Goal: Task Accomplishment & Management: Use online tool/utility

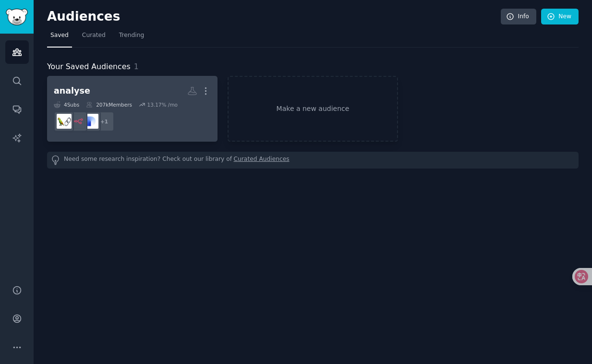
click at [130, 97] on h2 "analyse More" at bounding box center [132, 91] width 157 height 17
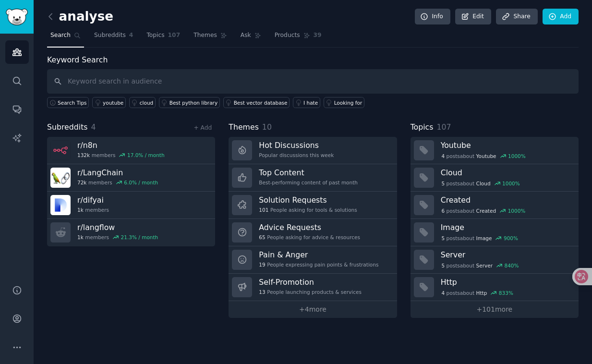
click at [133, 81] on input "text" at bounding box center [313, 81] width 532 height 24
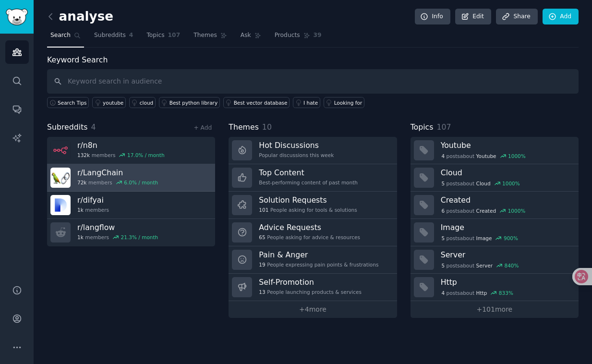
click at [138, 171] on h3 "r/ LangChain" at bounding box center [117, 173] width 81 height 10
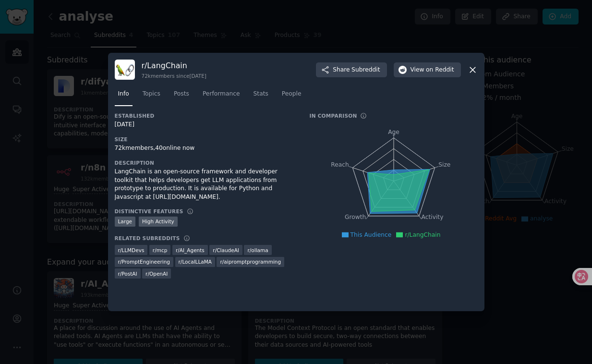
click at [83, 150] on div at bounding box center [296, 182] width 592 height 364
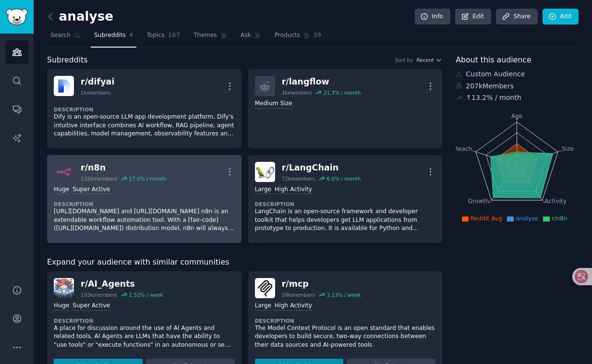
click at [132, 184] on div "Huge Super Active Description [URL][DOMAIN_NAME] and [URL][DOMAIN_NAME] n8n is …" at bounding box center [144, 209] width 181 height 54
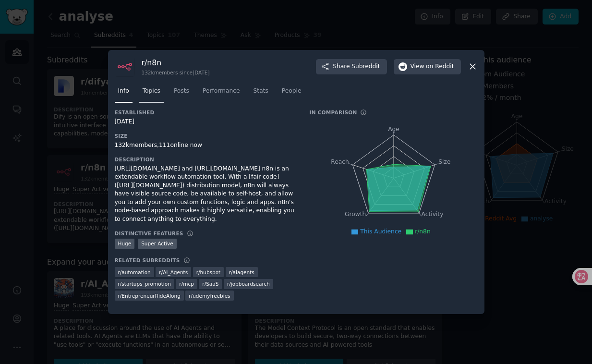
click at [158, 97] on link "Topics" at bounding box center [151, 94] width 24 height 20
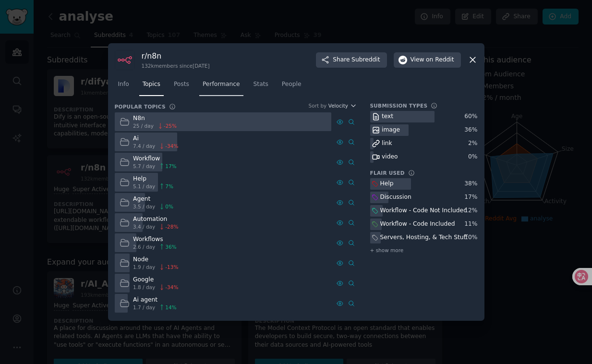
click at [243, 81] on link "Performance" at bounding box center [221, 87] width 44 height 20
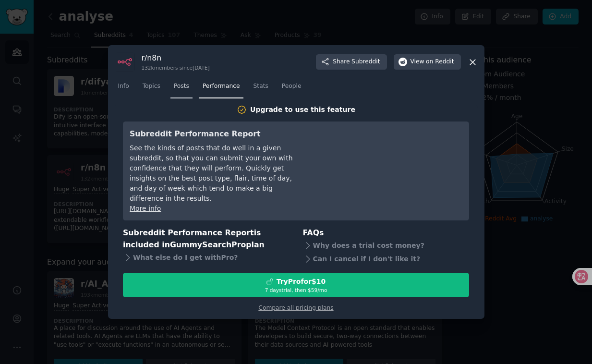
click at [185, 91] on span "Posts" at bounding box center [181, 86] width 15 height 9
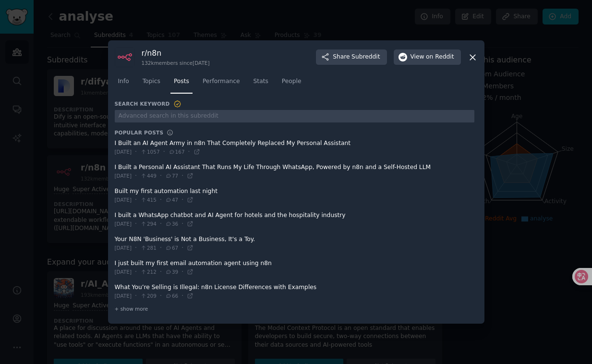
click at [269, 43] on div "r/ n8n 132k members since [DATE] Share Subreddit View on Reddit Info Topics Pos…" at bounding box center [296, 181] width 377 height 283
click at [478, 58] on div "r/ n8n 132k members since [DATE] Share Subreddit View on Reddit Info Topics Pos…" at bounding box center [296, 181] width 377 height 283
click at [470, 58] on icon at bounding box center [473, 57] width 10 height 10
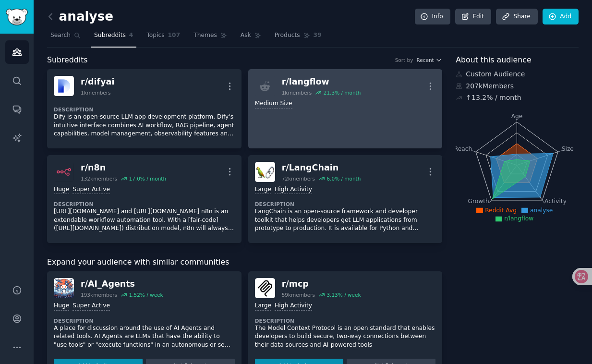
click at [330, 112] on link "r/ langflow 1k members 21.3 % / month More Medium Size" at bounding box center [345, 108] width 194 height 79
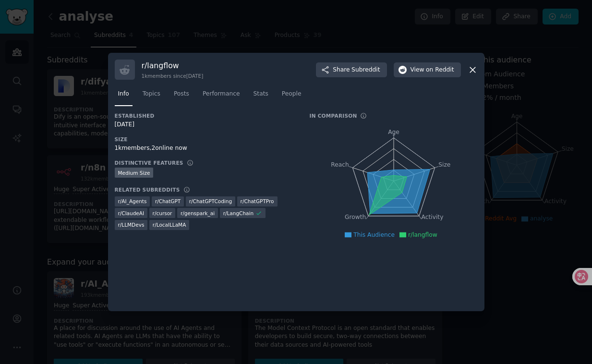
click at [335, 40] on div at bounding box center [296, 182] width 592 height 364
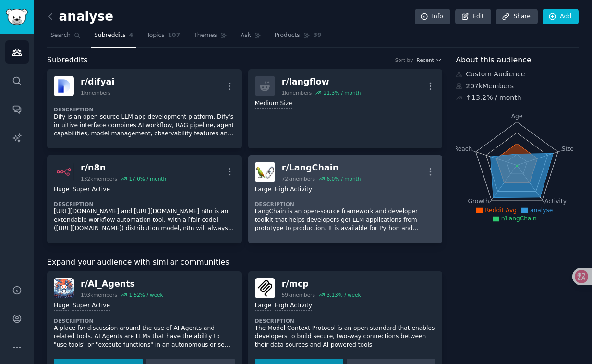
click at [282, 167] on div "r/ LangChain" at bounding box center [321, 168] width 79 height 12
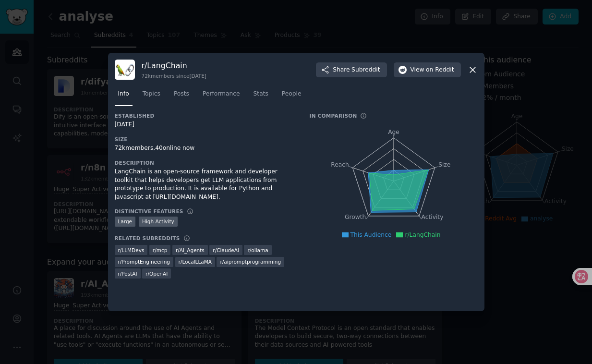
click at [352, 32] on div at bounding box center [296, 182] width 592 height 364
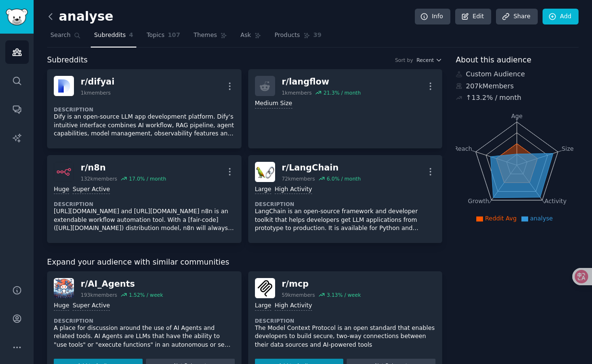
click at [55, 17] on icon at bounding box center [51, 17] width 10 height 10
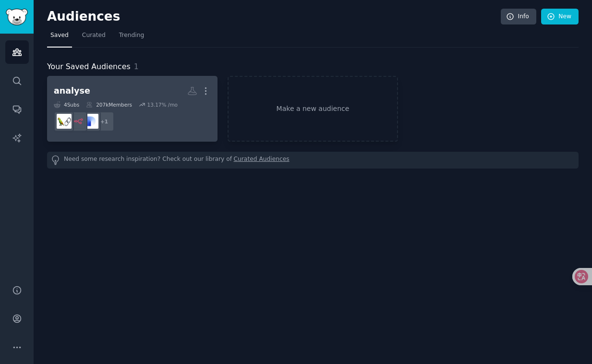
click at [156, 100] on div "analyse More 4 Sub s 207k Members 13.17 % /mo + 1" at bounding box center [132, 109] width 157 height 52
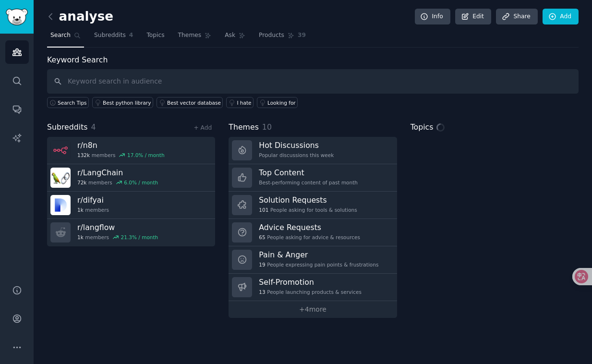
click at [147, 86] on input "text" at bounding box center [313, 81] width 532 height 24
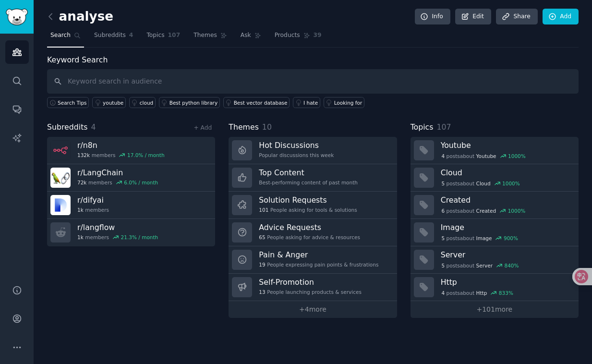
click at [82, 131] on span "Subreddits" at bounding box center [67, 127] width 41 height 12
click at [176, 129] on div "Subreddits 4 + Add" at bounding box center [131, 127] width 168 height 12
click at [197, 126] on link "+ Add" at bounding box center [203, 127] width 18 height 7
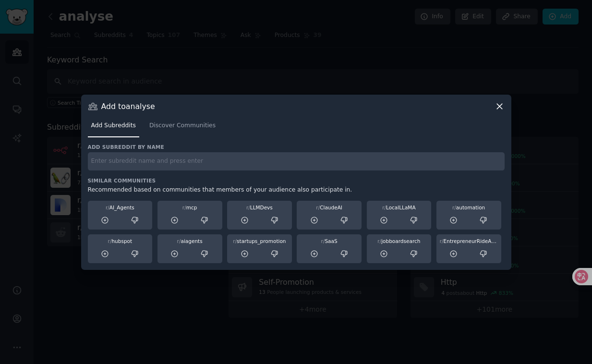
click at [174, 172] on div "Add subreddit by name Similar Communities Recommended based on communities that…" at bounding box center [296, 204] width 417 height 120
click at [176, 169] on input "text" at bounding box center [296, 161] width 417 height 19
type input "L"
click at [216, 159] on input "Lang" at bounding box center [296, 161] width 417 height 19
click at [186, 160] on input "LangRaghpa" at bounding box center [296, 161] width 417 height 19
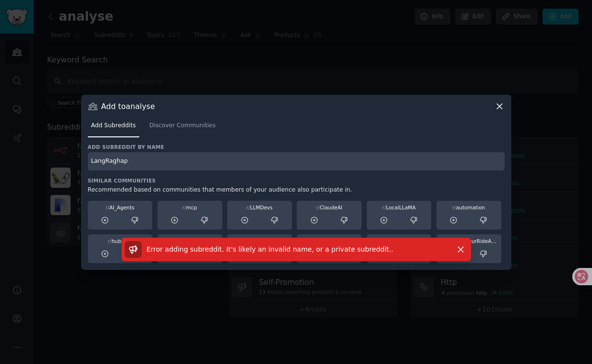
type input "LangRaghap"
click at [459, 253] on icon "button" at bounding box center [461, 249] width 10 height 10
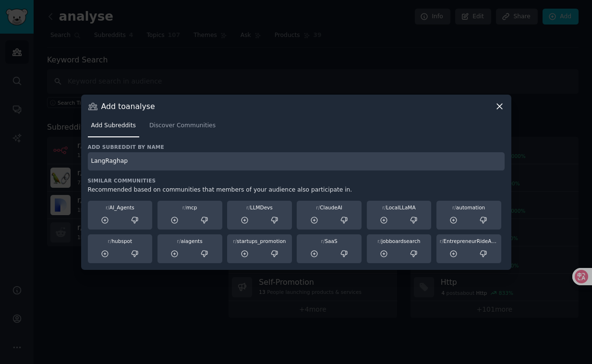
click at [133, 125] on span "Add Subreddits" at bounding box center [113, 125] width 45 height 9
click at [167, 128] on span "Discover Communities" at bounding box center [182, 125] width 66 height 9
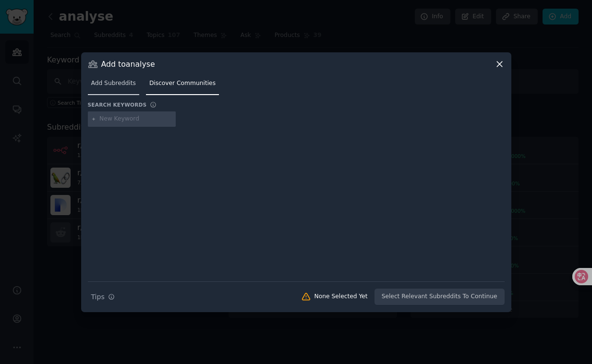
click at [112, 88] on link "Add Subreddits" at bounding box center [113, 86] width 51 height 20
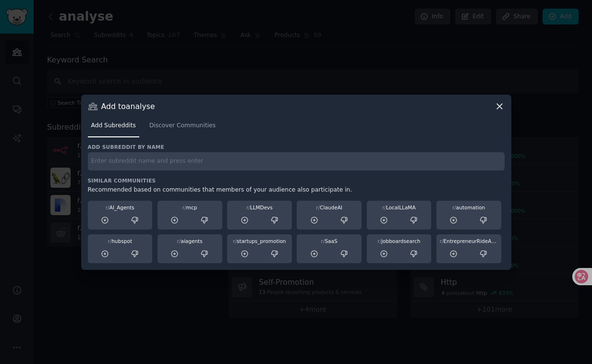
paste input "LangGraph"
click at [162, 159] on input "LangGraph" at bounding box center [296, 161] width 417 height 19
type input "LangGraph"
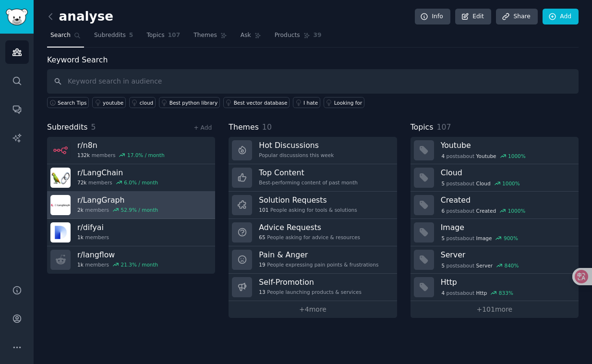
click at [137, 207] on div "52.9 % / month" at bounding box center [139, 210] width 37 height 7
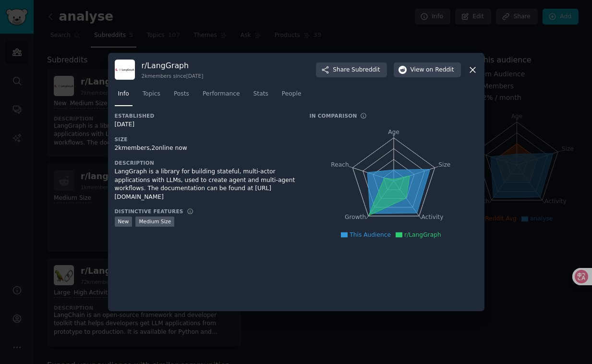
click at [471, 70] on icon at bounding box center [473, 70] width 10 height 10
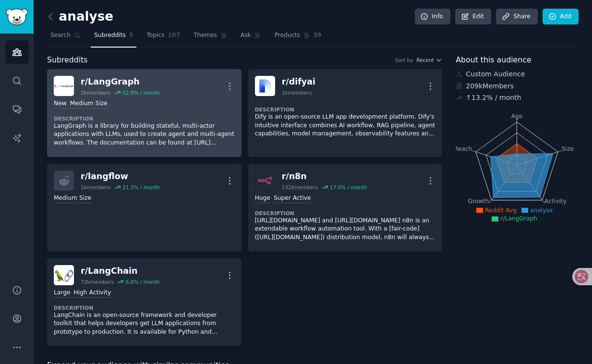
click at [170, 116] on dt "Description" at bounding box center [144, 118] width 181 height 7
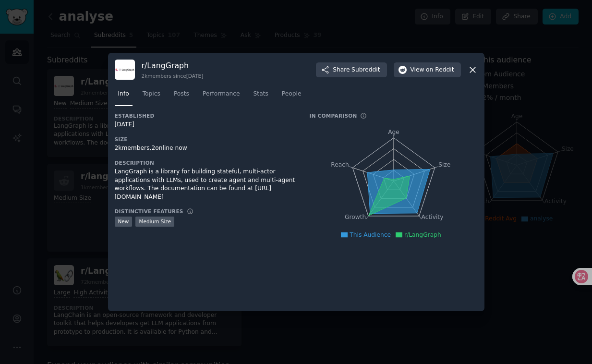
click at [469, 70] on icon at bounding box center [473, 70] width 10 height 10
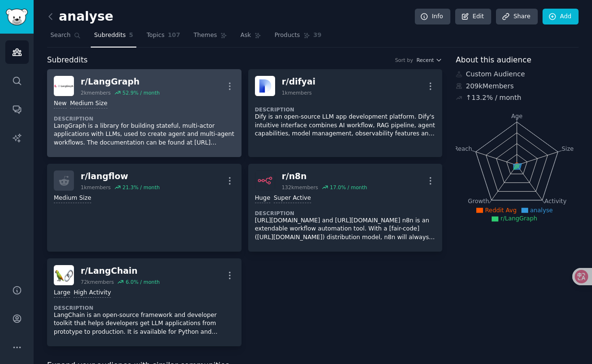
click at [182, 122] on p "LangGraph is a library for building stateful, multi-actor applications with LLM…" at bounding box center [144, 134] width 181 height 25
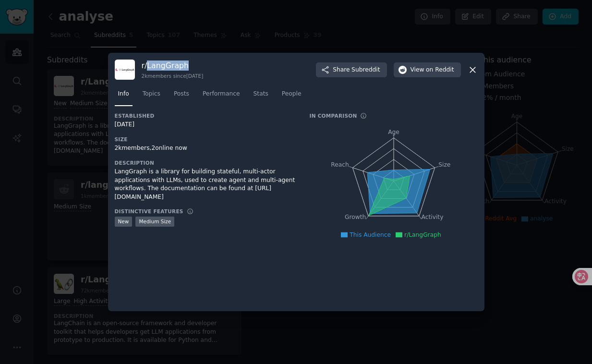
drag, startPoint x: 194, startPoint y: 69, endPoint x: 148, endPoint y: 68, distance: 45.6
click at [148, 68] on h3 "r/ LangGraph" at bounding box center [173, 66] width 62 height 10
copy h3 "LangGraph"
